Goal: Task Accomplishment & Management: Manage account settings

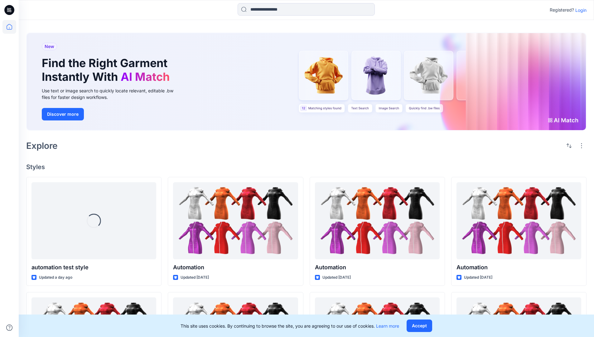
click at [579, 10] on p "Login" at bounding box center [580, 10] width 11 height 7
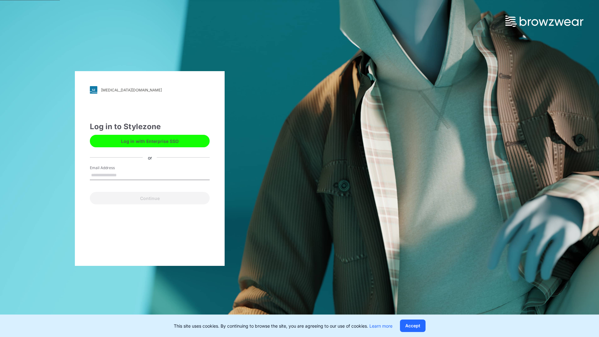
click at [123, 175] on input "Email Address" at bounding box center [150, 175] width 120 height 9
type input "**********"
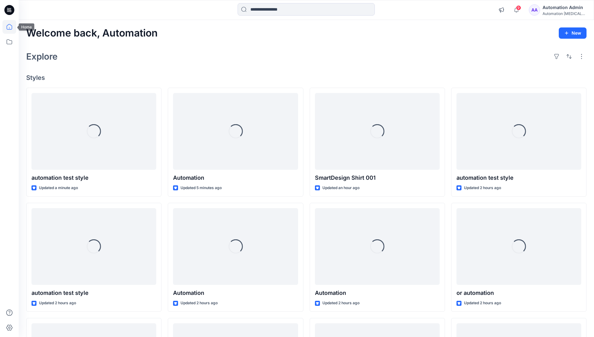
click at [12, 27] on icon at bounding box center [10, 27] width 6 height 6
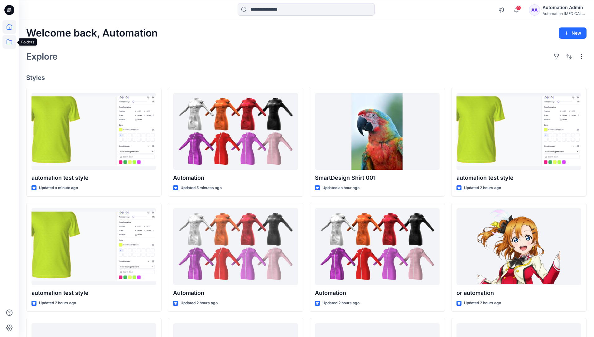
click at [10, 43] on icon at bounding box center [9, 42] width 14 height 14
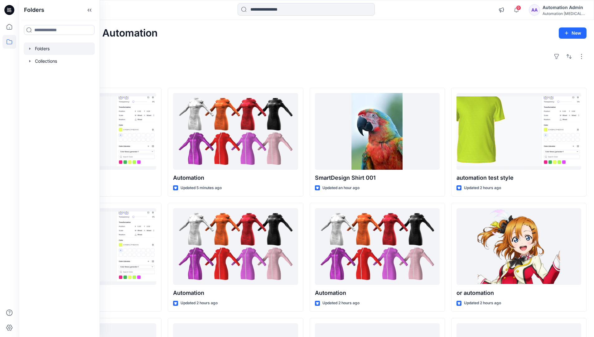
click at [45, 46] on div at bounding box center [59, 48] width 71 height 12
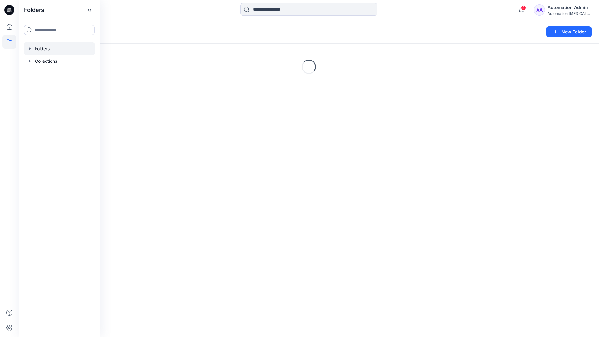
click at [166, 143] on div "Folders New Folder Loading..." at bounding box center [309, 178] width 580 height 317
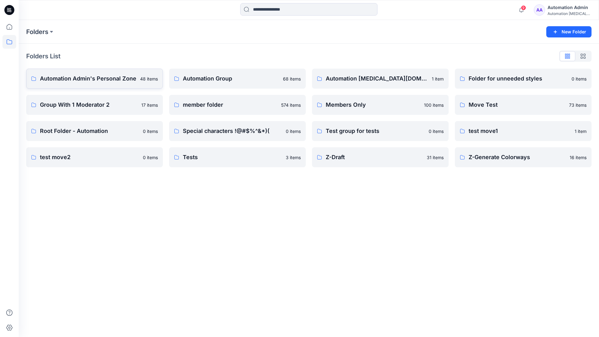
click at [107, 77] on p "Automation Admin's Personal Zone" at bounding box center [88, 78] width 96 height 9
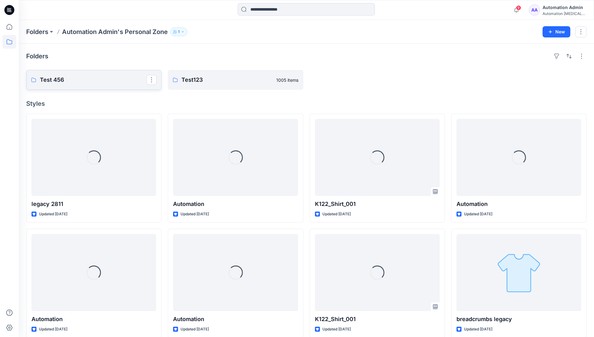
click at [59, 79] on p "Test 456" at bounding box center [93, 79] width 107 height 9
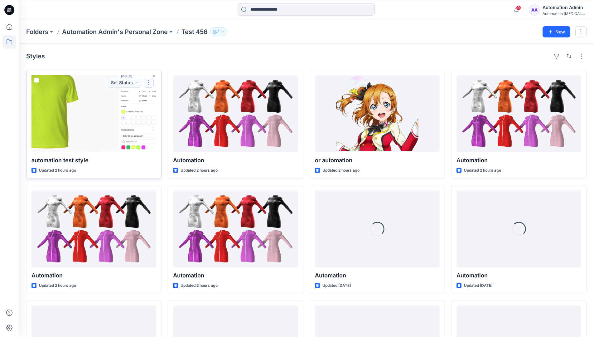
click at [149, 81] on button "button" at bounding box center [149, 83] width 10 height 10
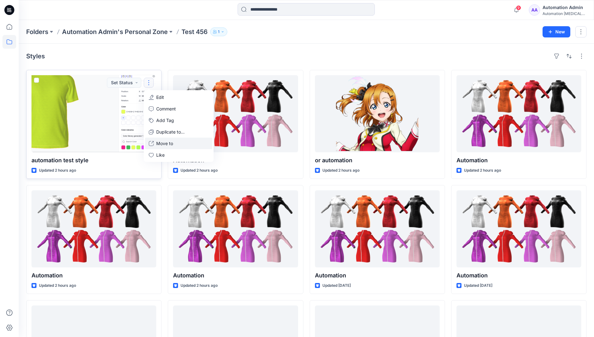
click at [167, 145] on p "Move to" at bounding box center [164, 143] width 17 height 7
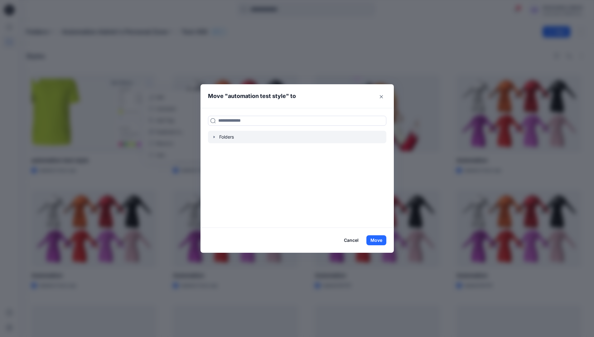
click at [214, 137] on icon "button" at bounding box center [213, 137] width 1 height 2
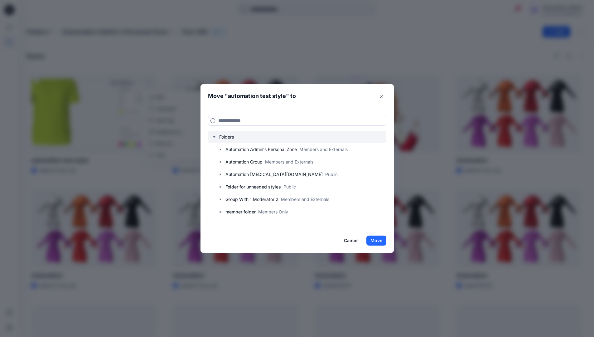
scroll to position [61, 0]
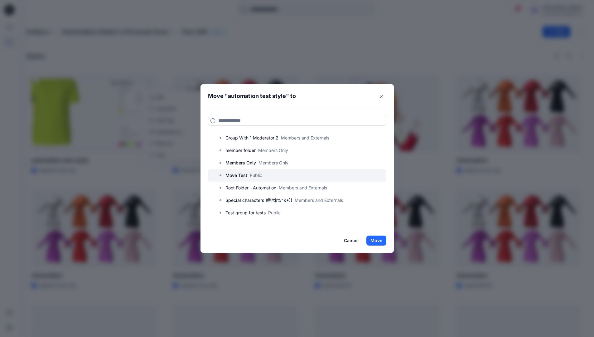
click at [242, 175] on p "Move Test" at bounding box center [236, 174] width 22 height 7
click at [379, 238] on button "Move" at bounding box center [376, 240] width 20 height 10
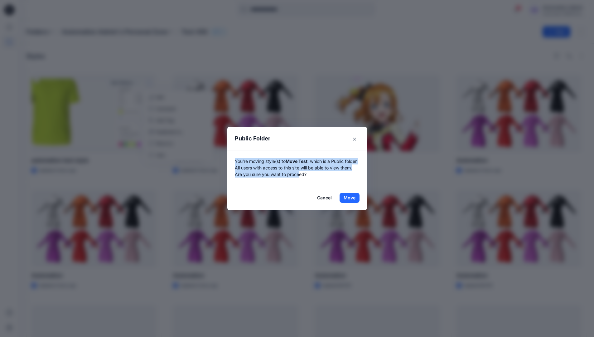
drag, startPoint x: 379, startPoint y: 238, endPoint x: 314, endPoint y: 173, distance: 92.6
click at [314, 173] on p "You're moving style(s) to Move Test , which is a Public folder. All users with …" at bounding box center [297, 168] width 125 height 20
click at [352, 198] on button "Move" at bounding box center [349, 198] width 20 height 10
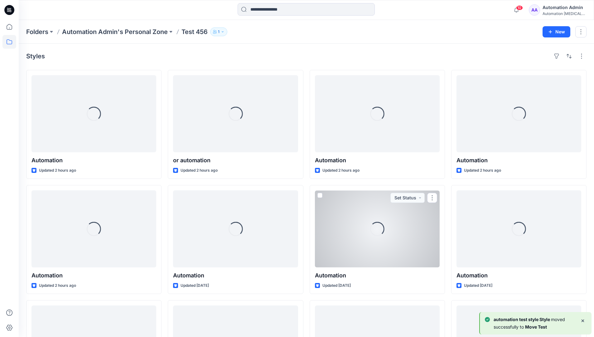
click at [7, 41] on icon at bounding box center [9, 42] width 14 height 14
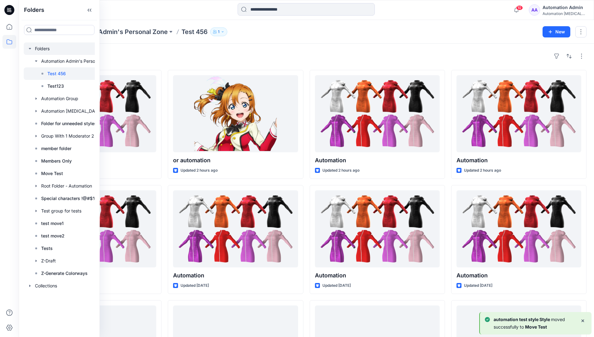
click at [41, 49] on div at bounding box center [67, 48] width 87 height 12
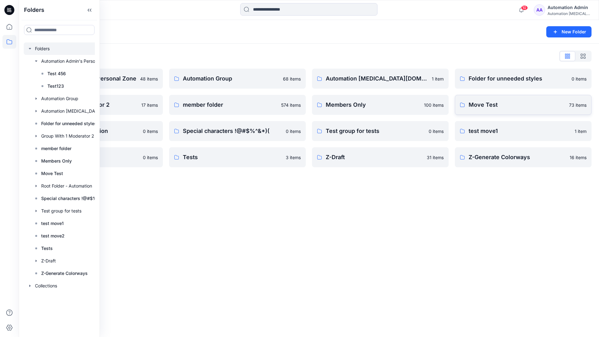
click at [477, 106] on p "Move Test" at bounding box center [516, 104] width 97 height 9
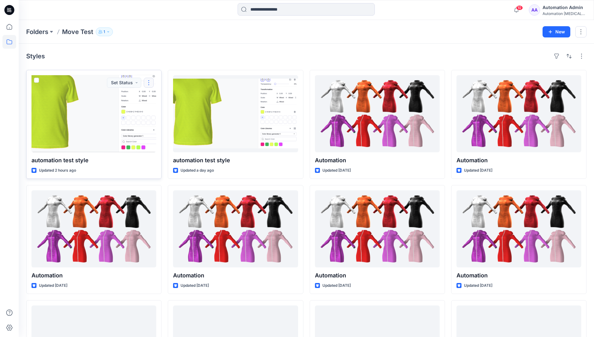
click at [147, 84] on button "button" at bounding box center [149, 83] width 10 height 10
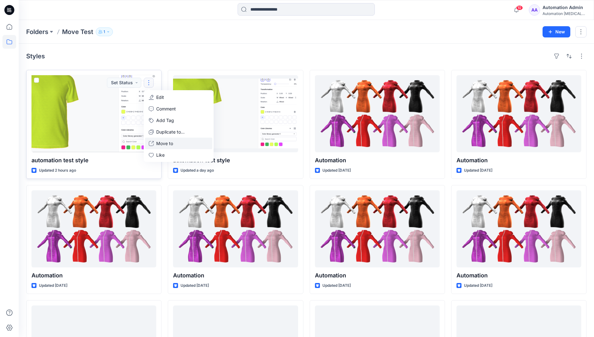
click at [166, 141] on p "Move to" at bounding box center [164, 143] width 17 height 7
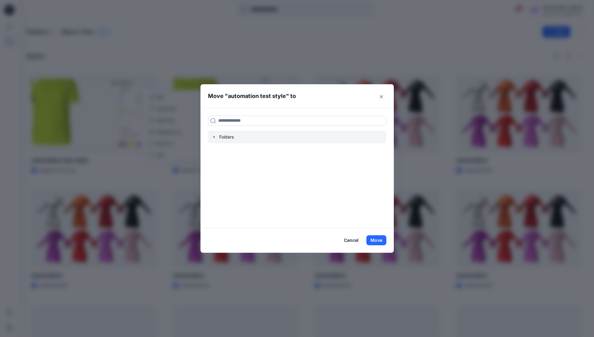
click at [215, 139] on icon "button" at bounding box center [214, 136] width 5 height 5
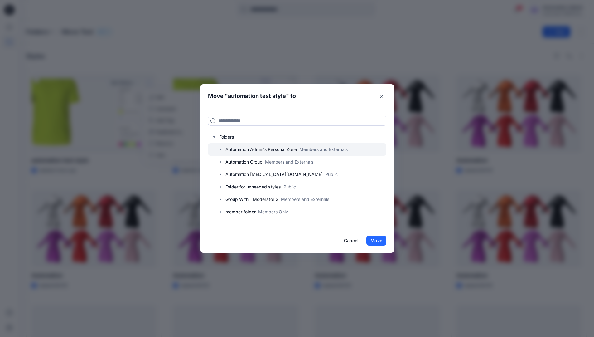
click at [223, 149] on icon "button" at bounding box center [220, 149] width 5 height 5
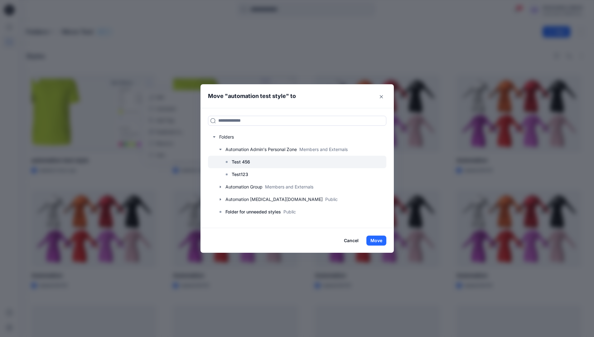
click at [239, 161] on p "Test 456" at bounding box center [241, 161] width 18 height 7
click at [380, 241] on button "Move" at bounding box center [376, 240] width 20 height 10
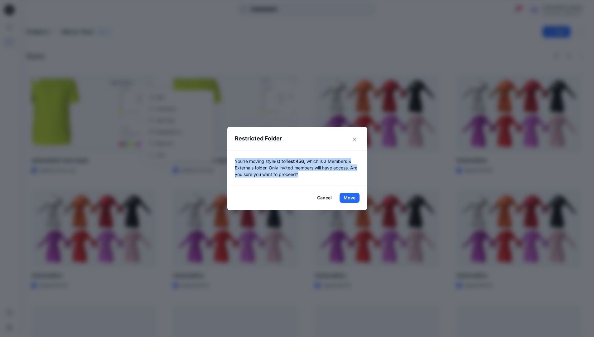
drag, startPoint x: 380, startPoint y: 241, endPoint x: 305, endPoint y: 176, distance: 99.2
click at [305, 176] on p "You're moving style(s) to Test 456 , which is a Members & Externals folder. Onl…" at bounding box center [297, 168] width 125 height 20
click at [352, 198] on button "Move" at bounding box center [349, 198] width 20 height 10
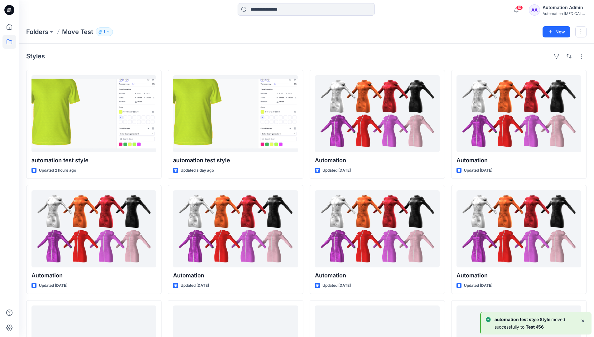
click at [560, 8] on div "Automation Admin" at bounding box center [564, 7] width 44 height 7
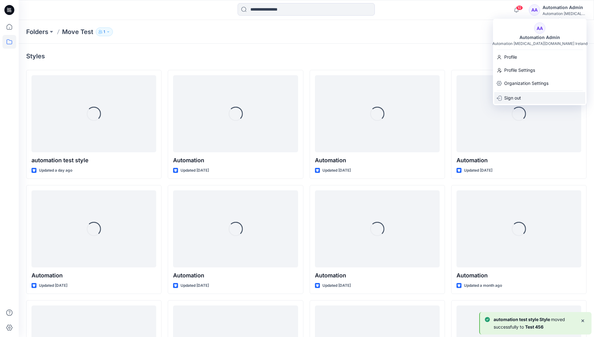
click at [520, 96] on p "Sign out" at bounding box center [512, 98] width 17 height 12
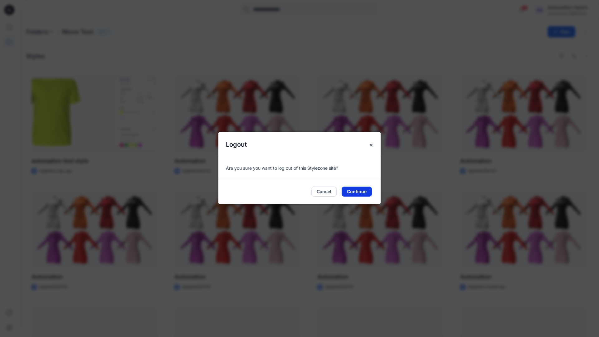
click at [368, 186] on button "Continue" at bounding box center [356, 191] width 30 height 10
